Goal: Transaction & Acquisition: Download file/media

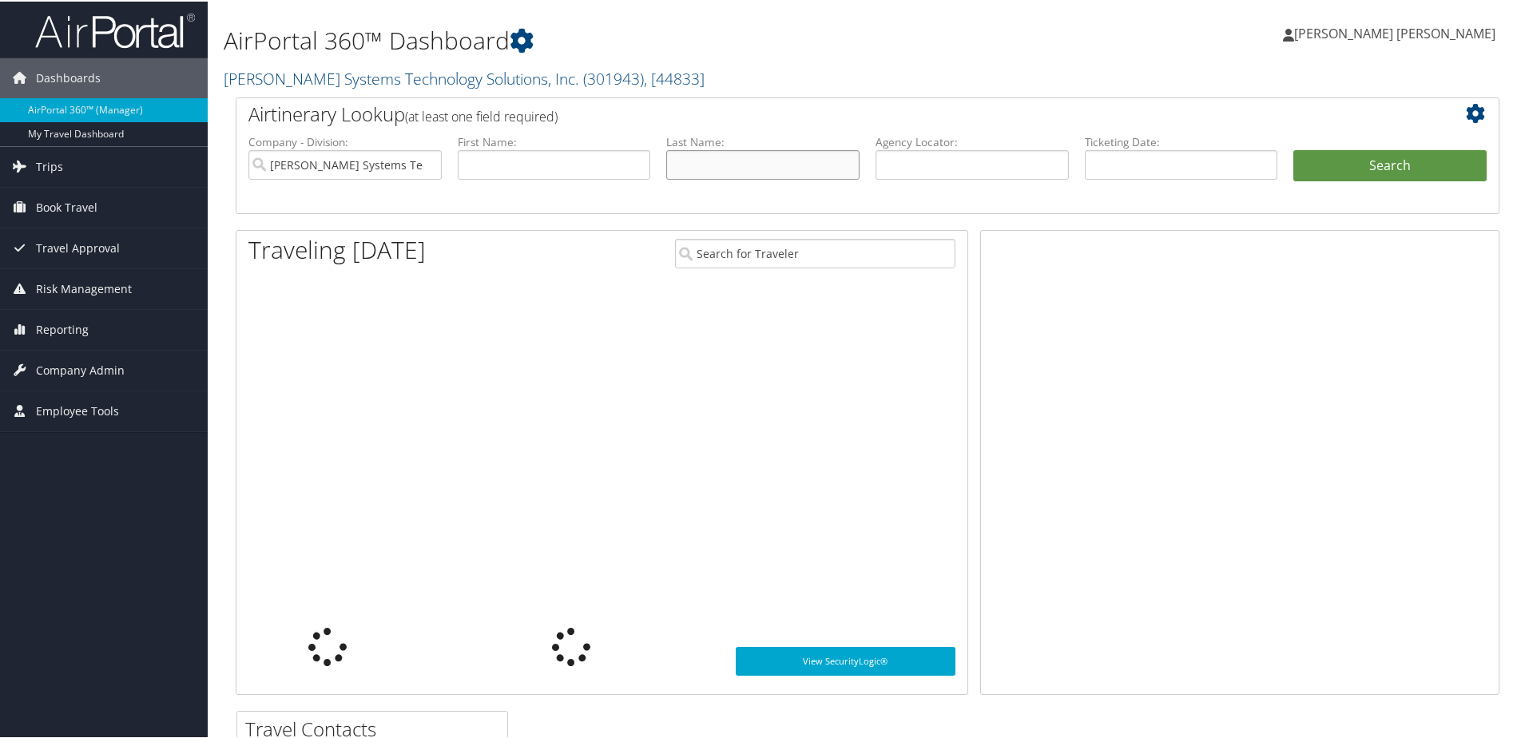
click at [696, 170] on input "text" at bounding box center [762, 164] width 193 height 30
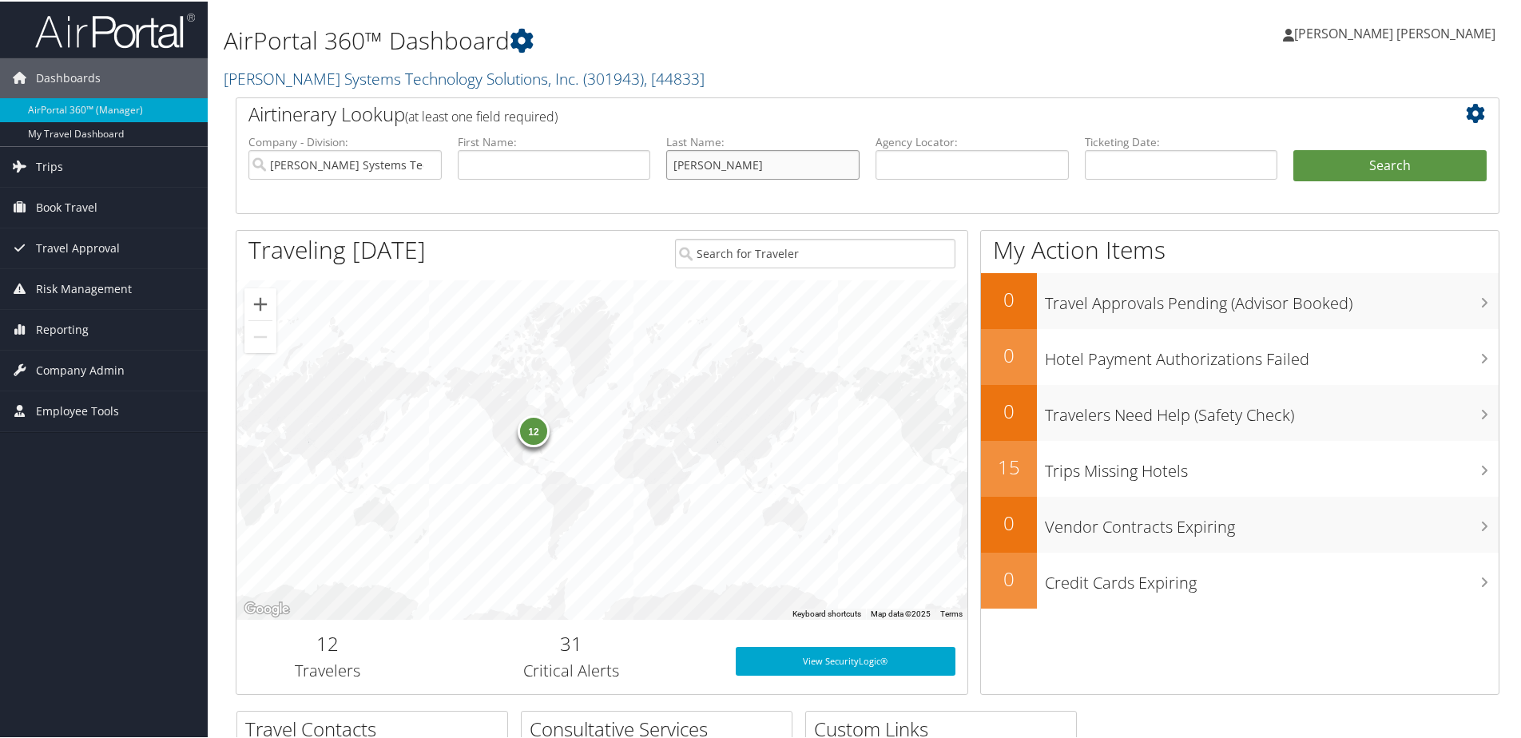
type input "[PERSON_NAME]"
click at [1294, 149] on button "Search" at bounding box center [1390, 165] width 193 height 32
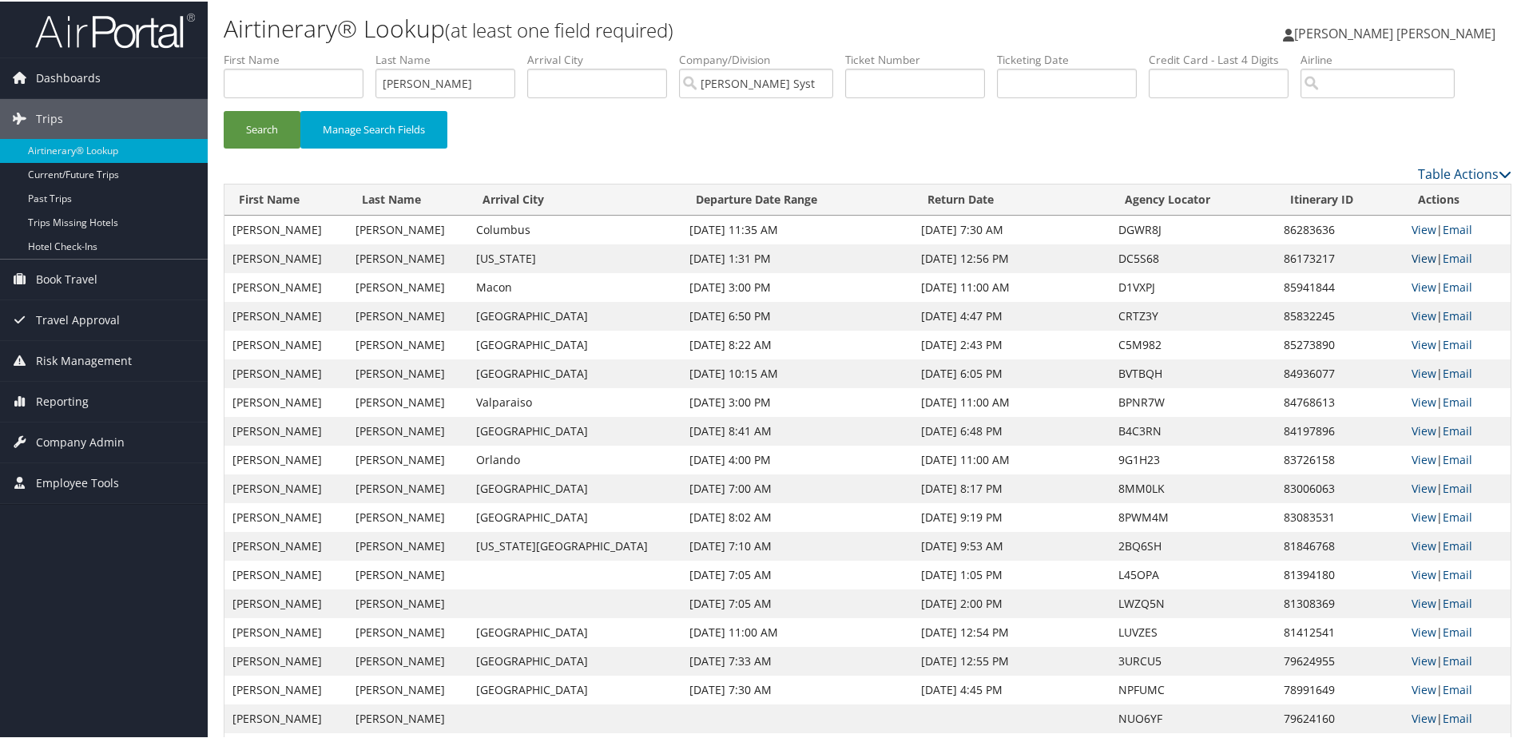
click at [1414, 255] on link "View" at bounding box center [1424, 256] width 25 height 15
click at [1414, 224] on link "View" at bounding box center [1424, 228] width 25 height 15
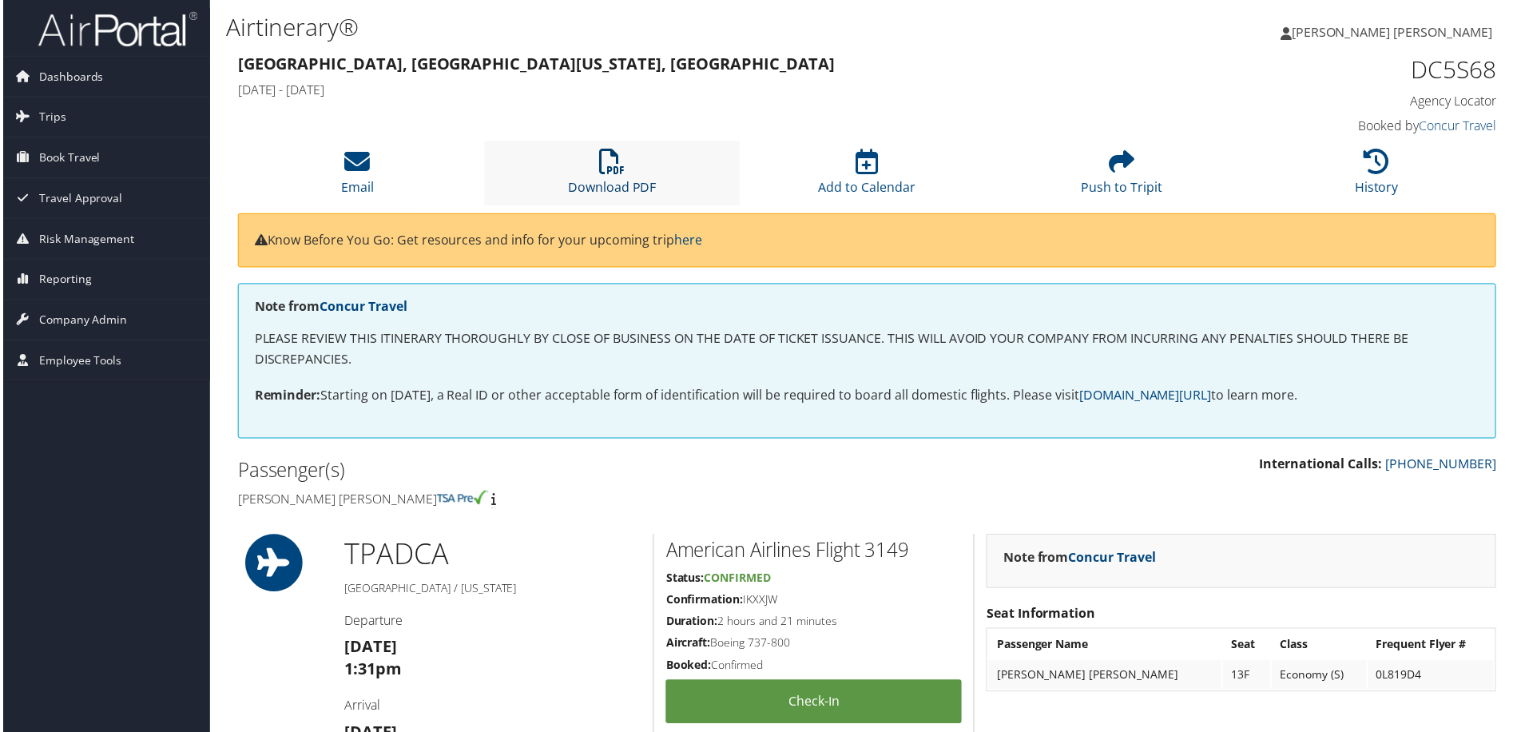
click at [603, 168] on icon at bounding box center [612, 162] width 26 height 26
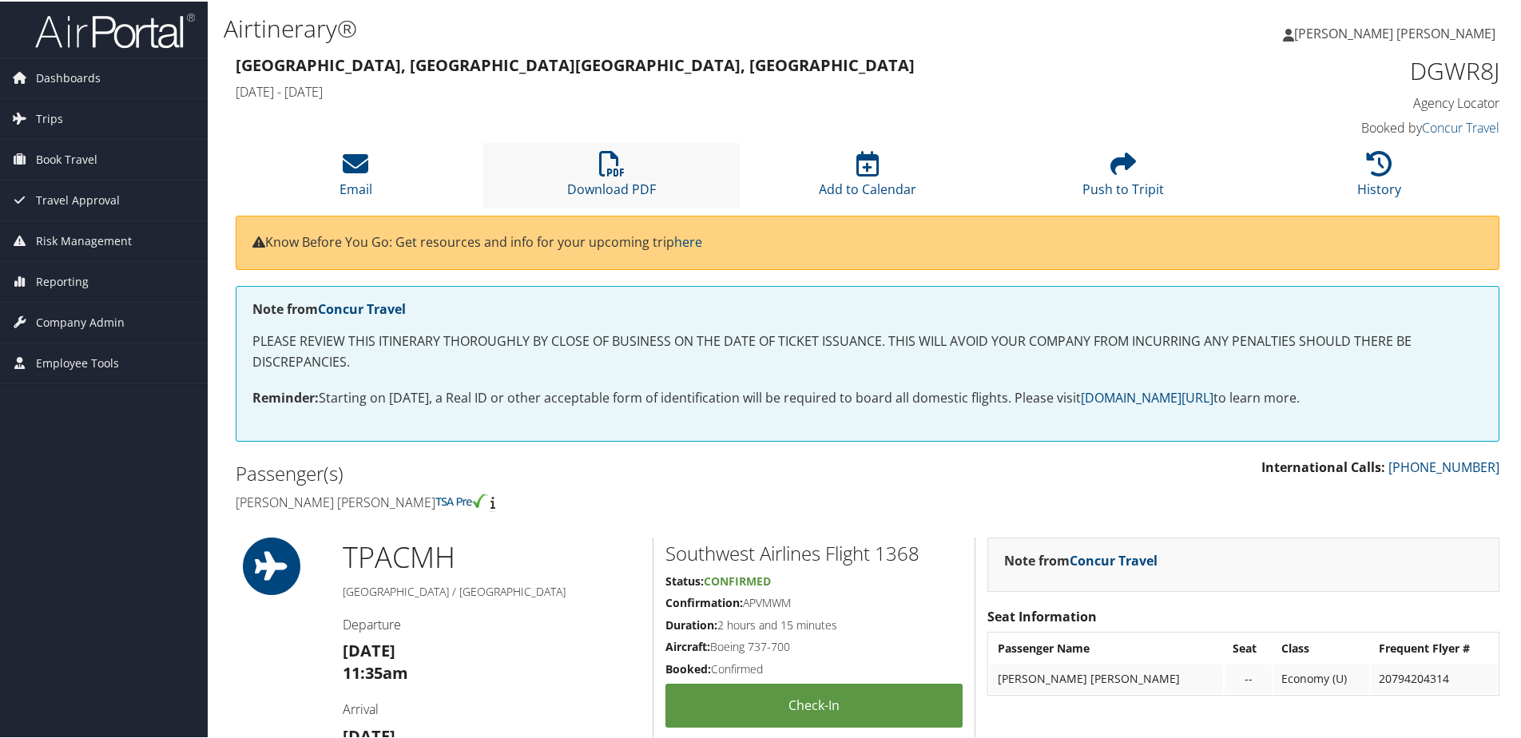
click at [652, 156] on li "Download PDF" at bounding box center [611, 173] width 256 height 65
